Goal: Transaction & Acquisition: Purchase product/service

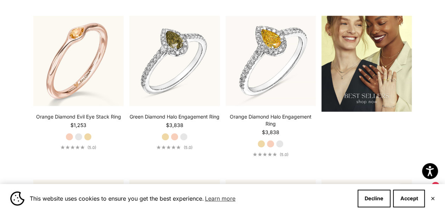
scroll to position [832, 0]
click at [78, 134] on label "White Gold" at bounding box center [79, 138] width 8 height 8
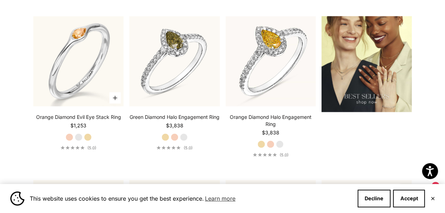
click at [89, 137] on label "Yellow Gold" at bounding box center [88, 138] width 8 height 8
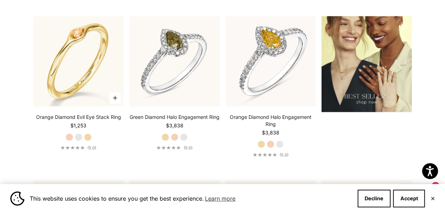
click at [69, 136] on label "Rose Gold" at bounding box center [70, 138] width 8 height 8
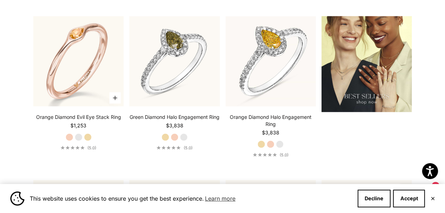
click at [90, 136] on label "Yellow Gold" at bounding box center [88, 138] width 8 height 8
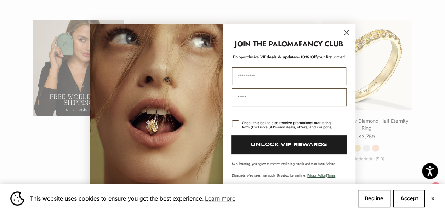
scroll to position [1149, 0]
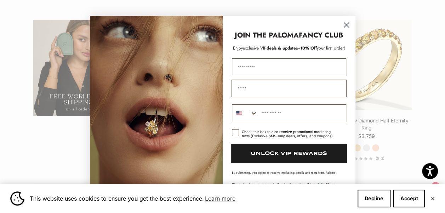
click at [347, 27] on circle "Close dialog" at bounding box center [346, 25] width 12 height 12
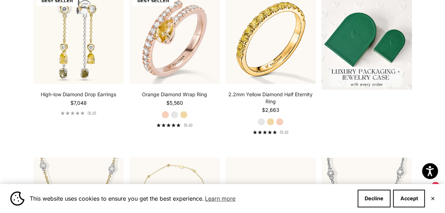
scroll to position [0, 0]
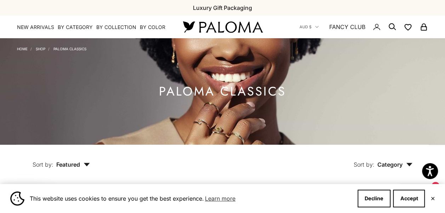
click at [40, 48] on link "Shop" at bounding box center [41, 49] width 10 height 4
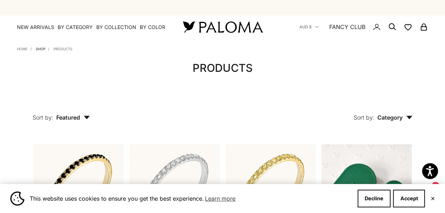
click at [40, 49] on link "Shop" at bounding box center [41, 49] width 10 height 4
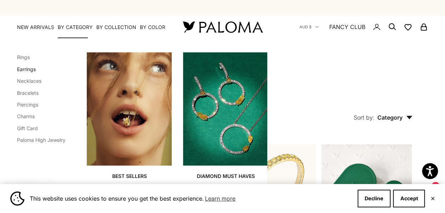
click at [32, 70] on link "Earrings" at bounding box center [26, 69] width 19 height 6
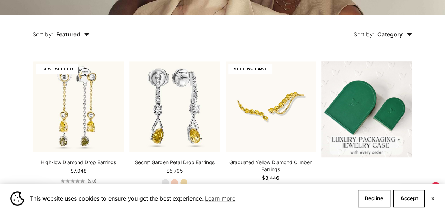
scroll to position [196, 0]
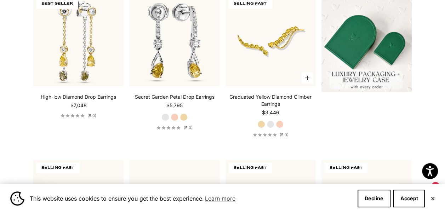
click at [268, 124] on label "White Gold" at bounding box center [271, 124] width 8 height 8
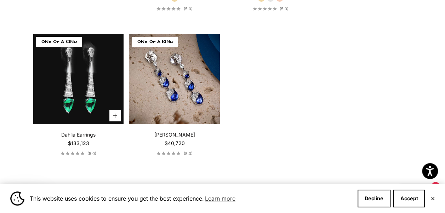
scroll to position [1292, 0]
